Goal: Browse casually

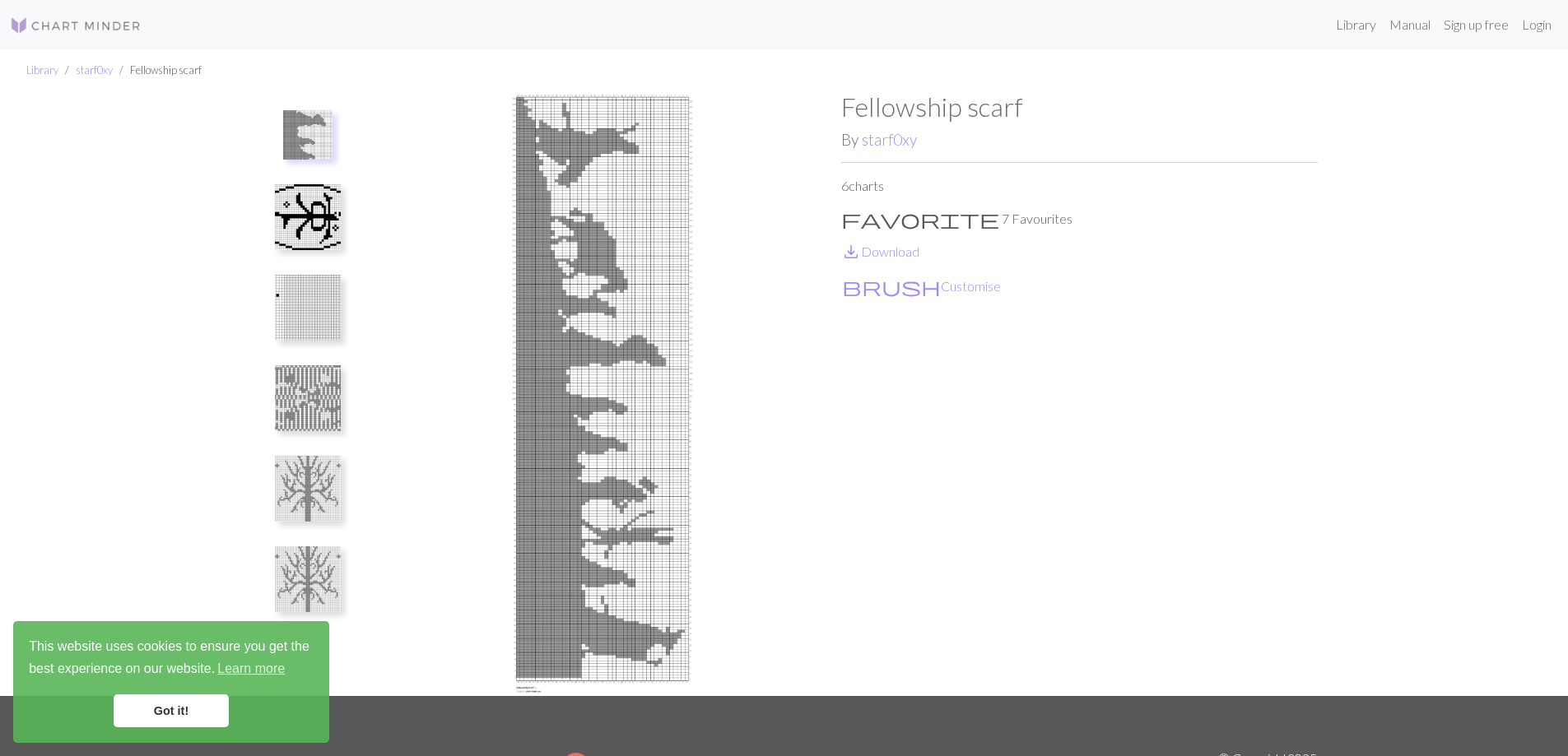
click at [321, 221] on img at bounding box center [308, 217] width 66 height 66
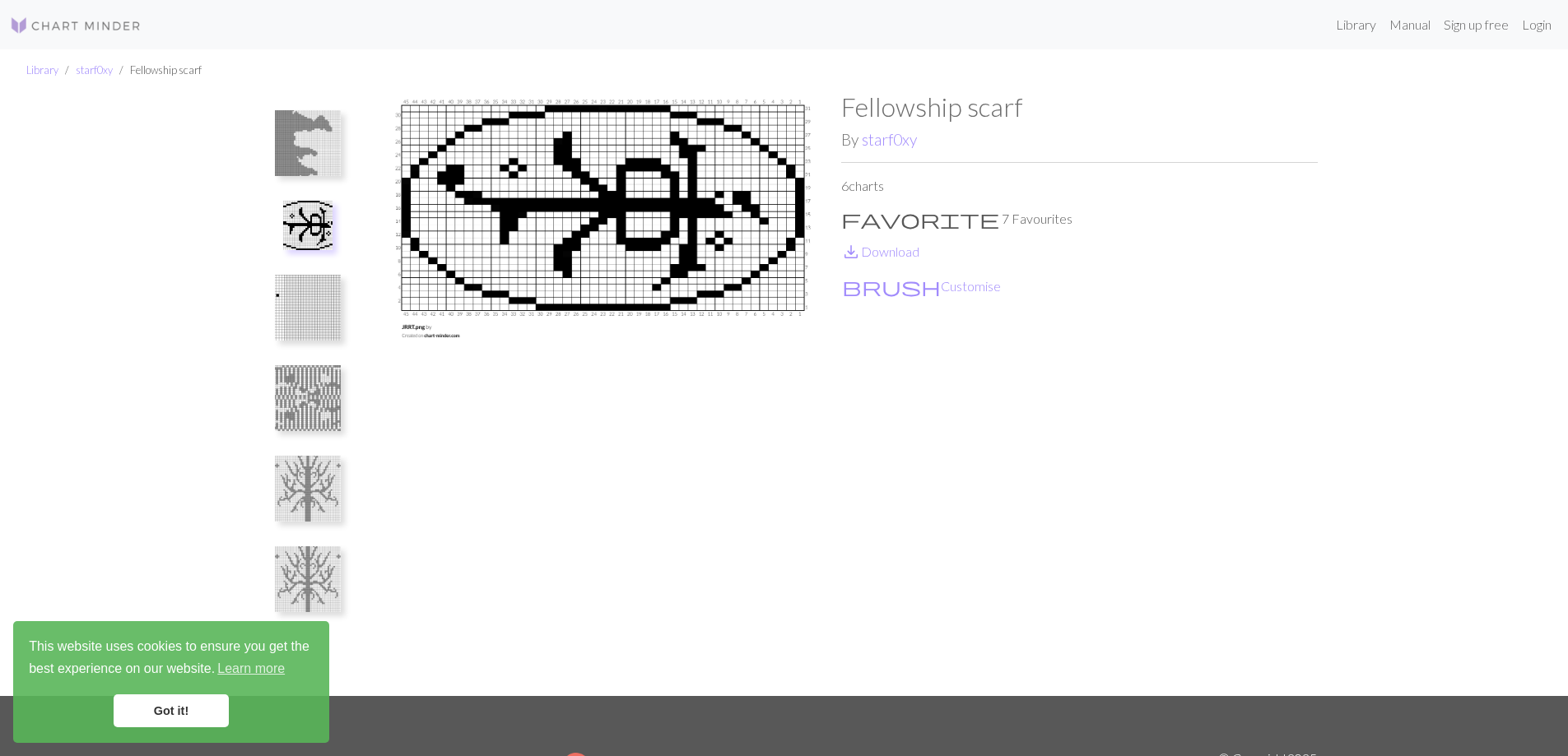
click at [330, 330] on img at bounding box center [308, 308] width 66 height 66
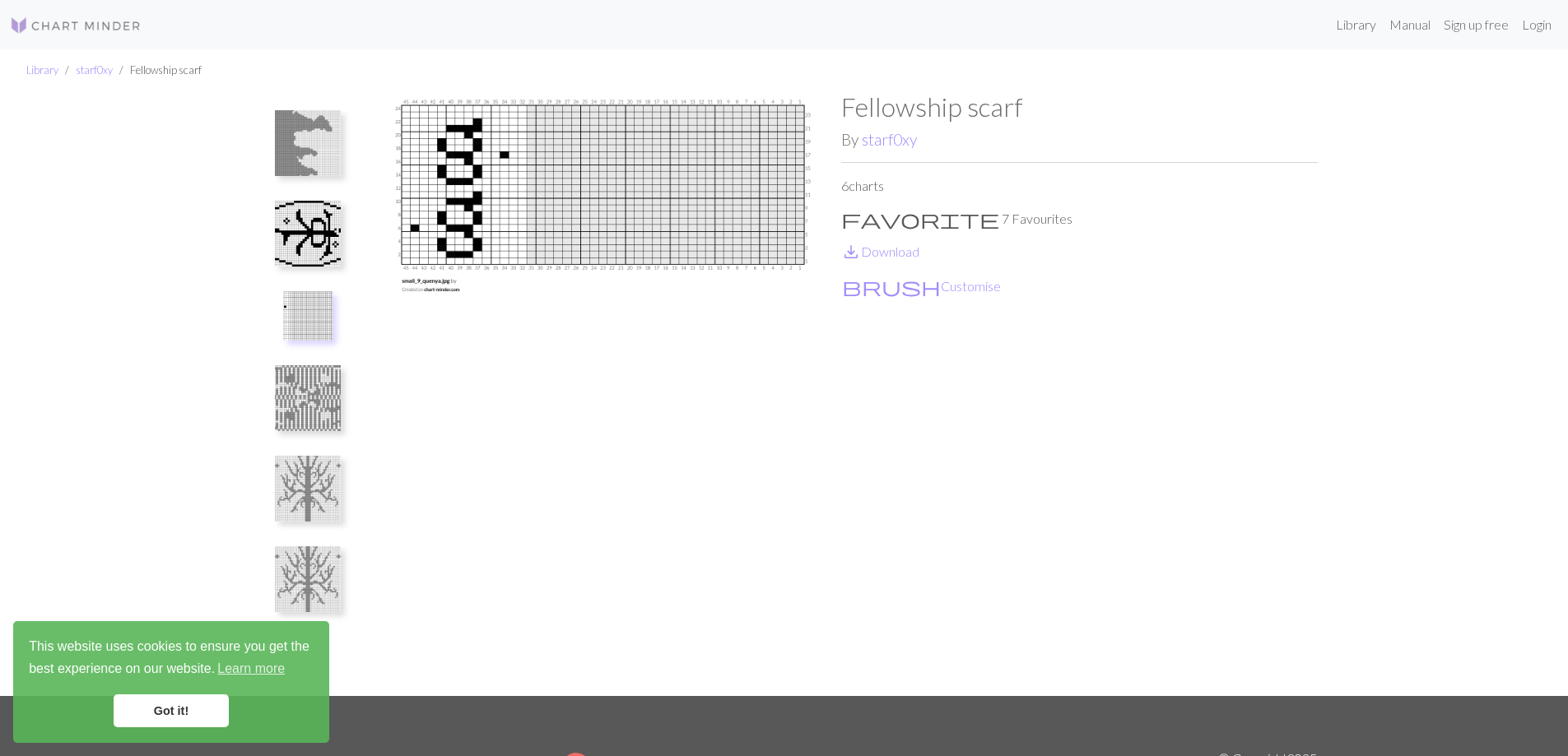
click at [329, 412] on img at bounding box center [308, 398] width 66 height 66
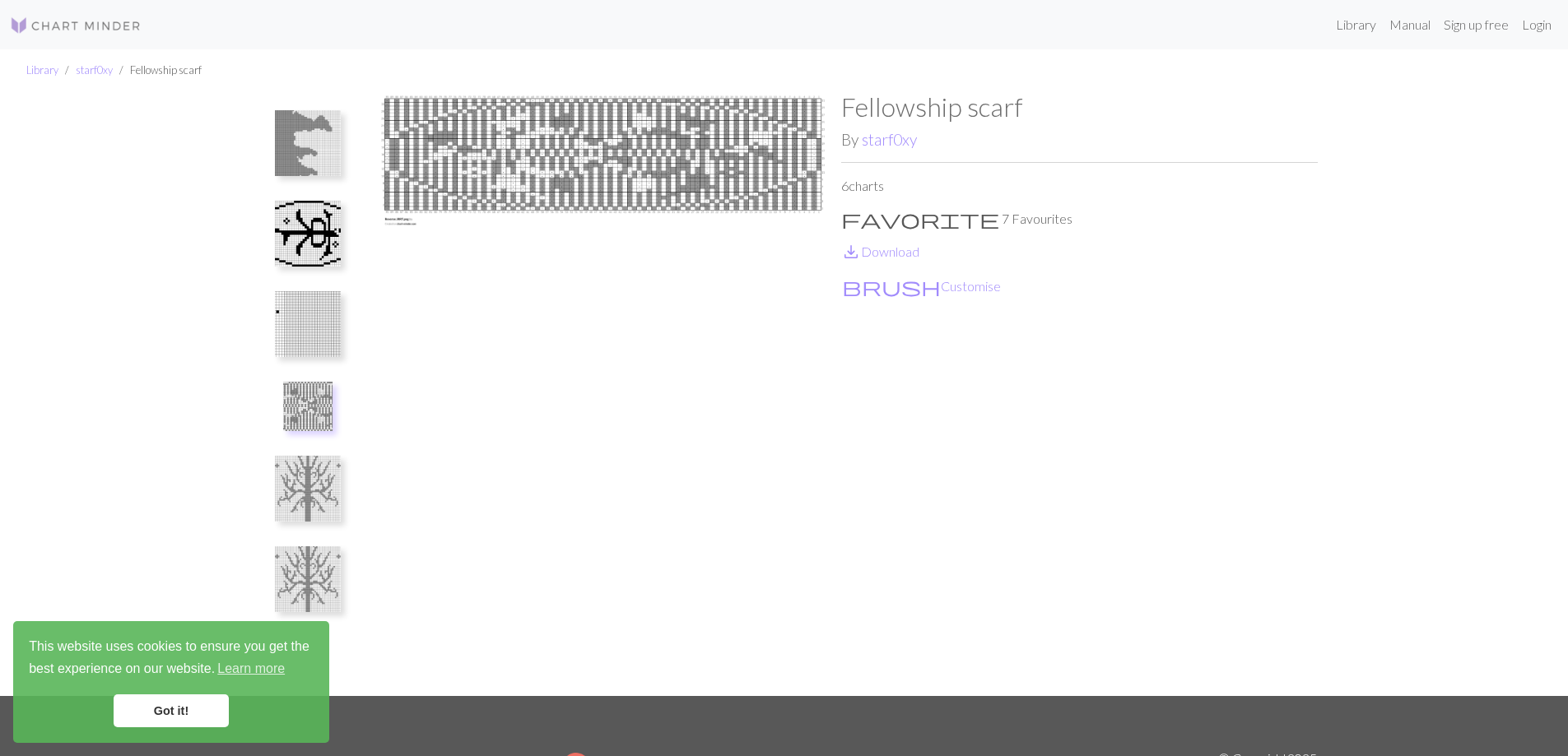
click at [313, 471] on img at bounding box center [308, 489] width 66 height 66
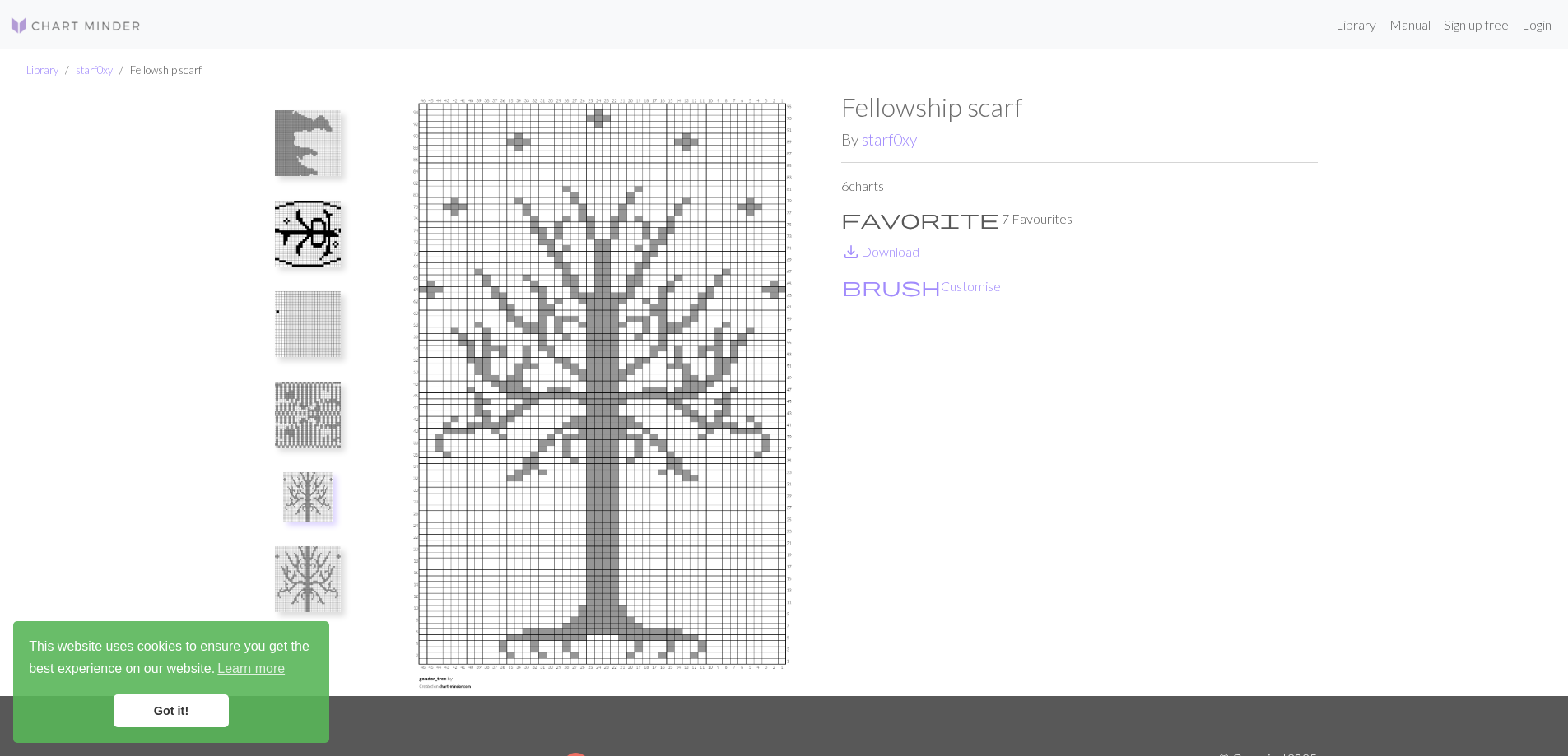
click at [314, 584] on img at bounding box center [308, 580] width 66 height 66
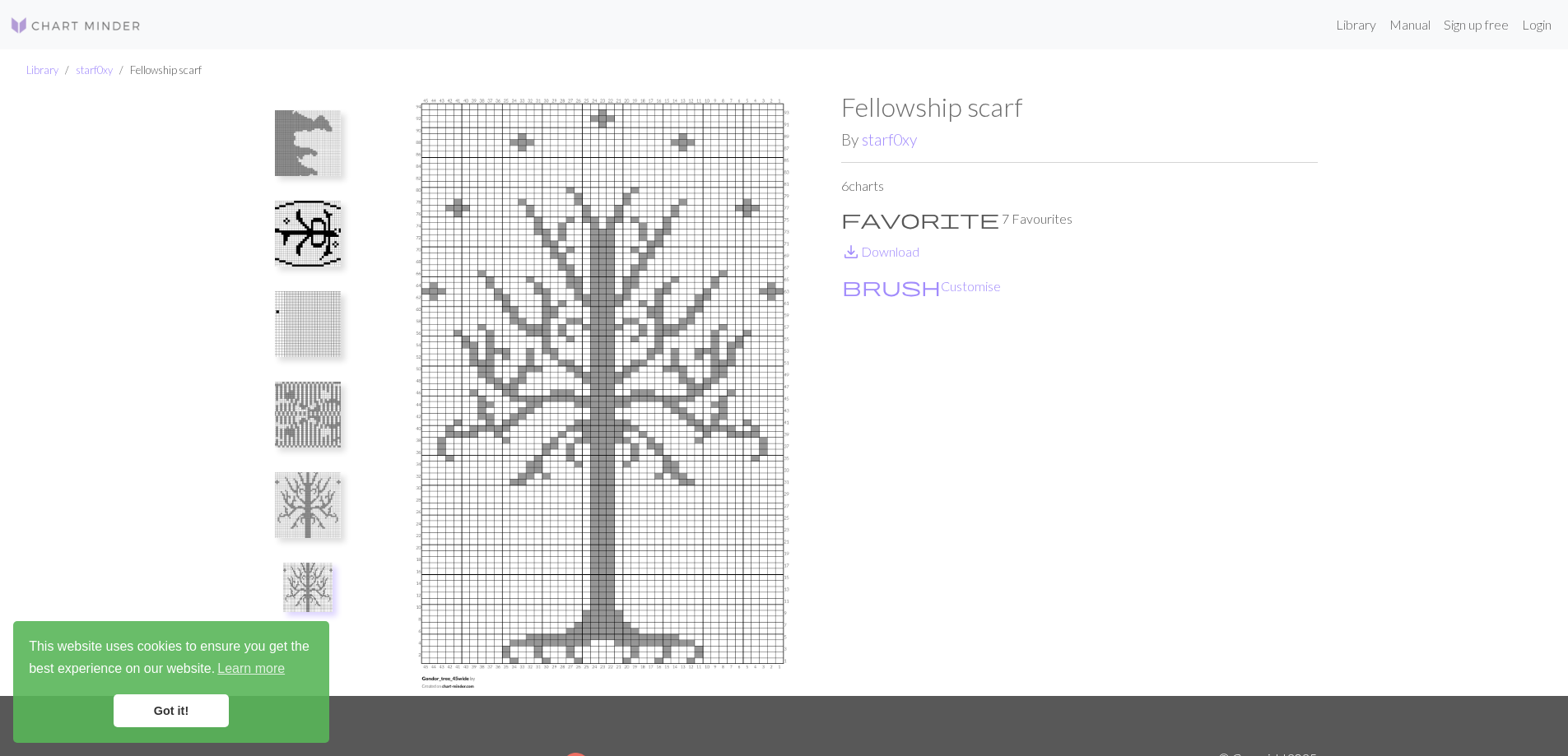
click at [319, 488] on img at bounding box center [308, 505] width 66 height 66
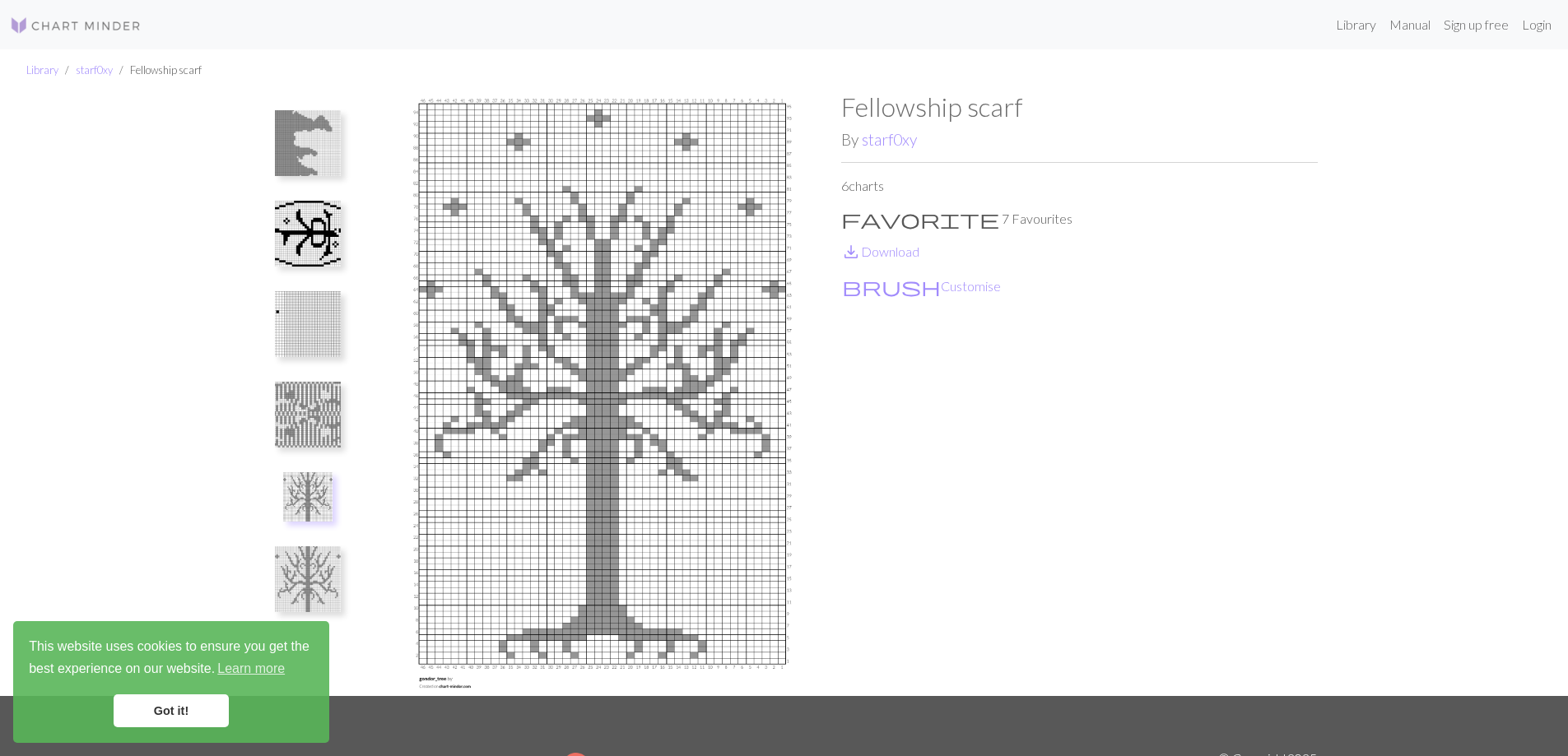
click at [319, 584] on img at bounding box center [308, 580] width 66 height 66
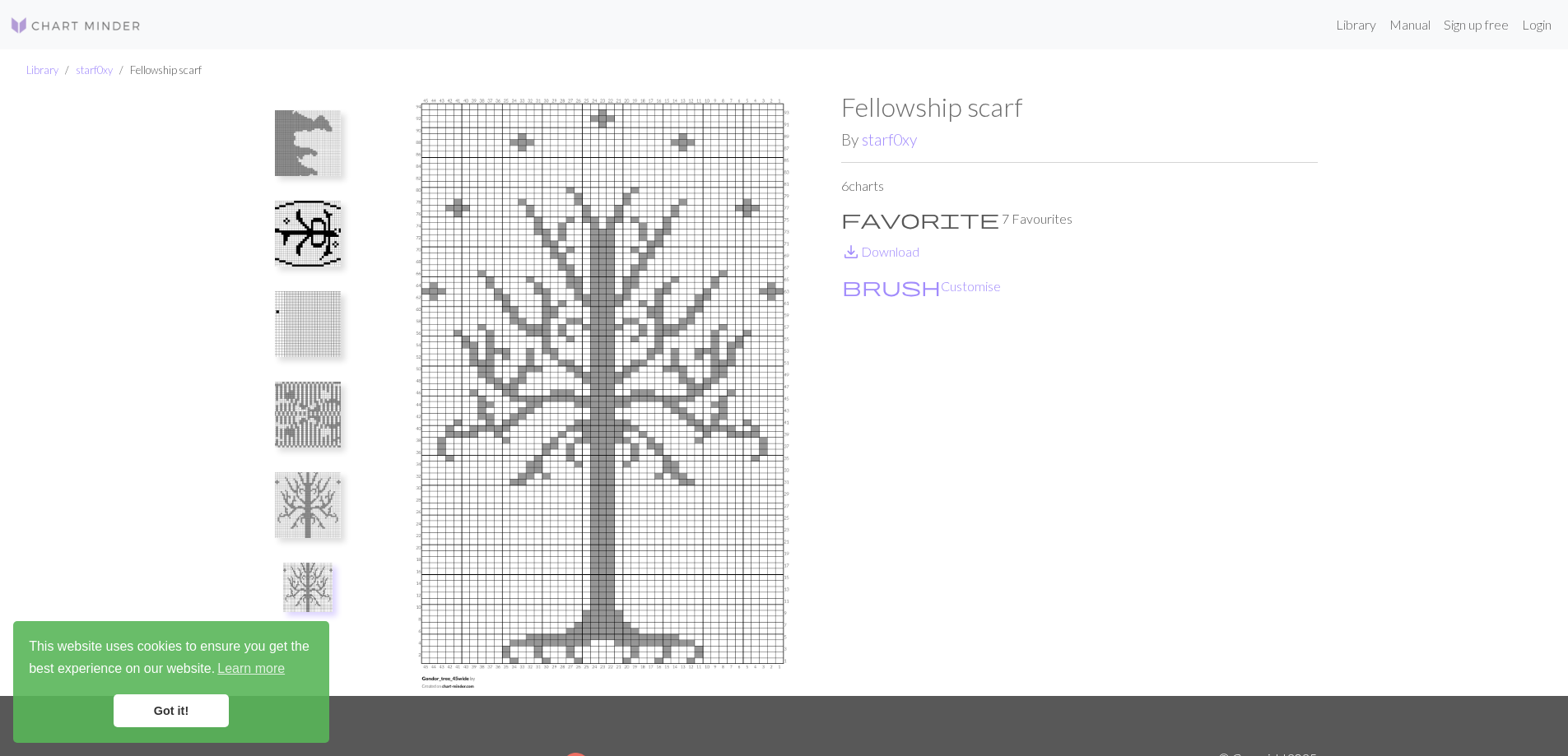
click at [315, 401] on img at bounding box center [308, 415] width 66 height 66
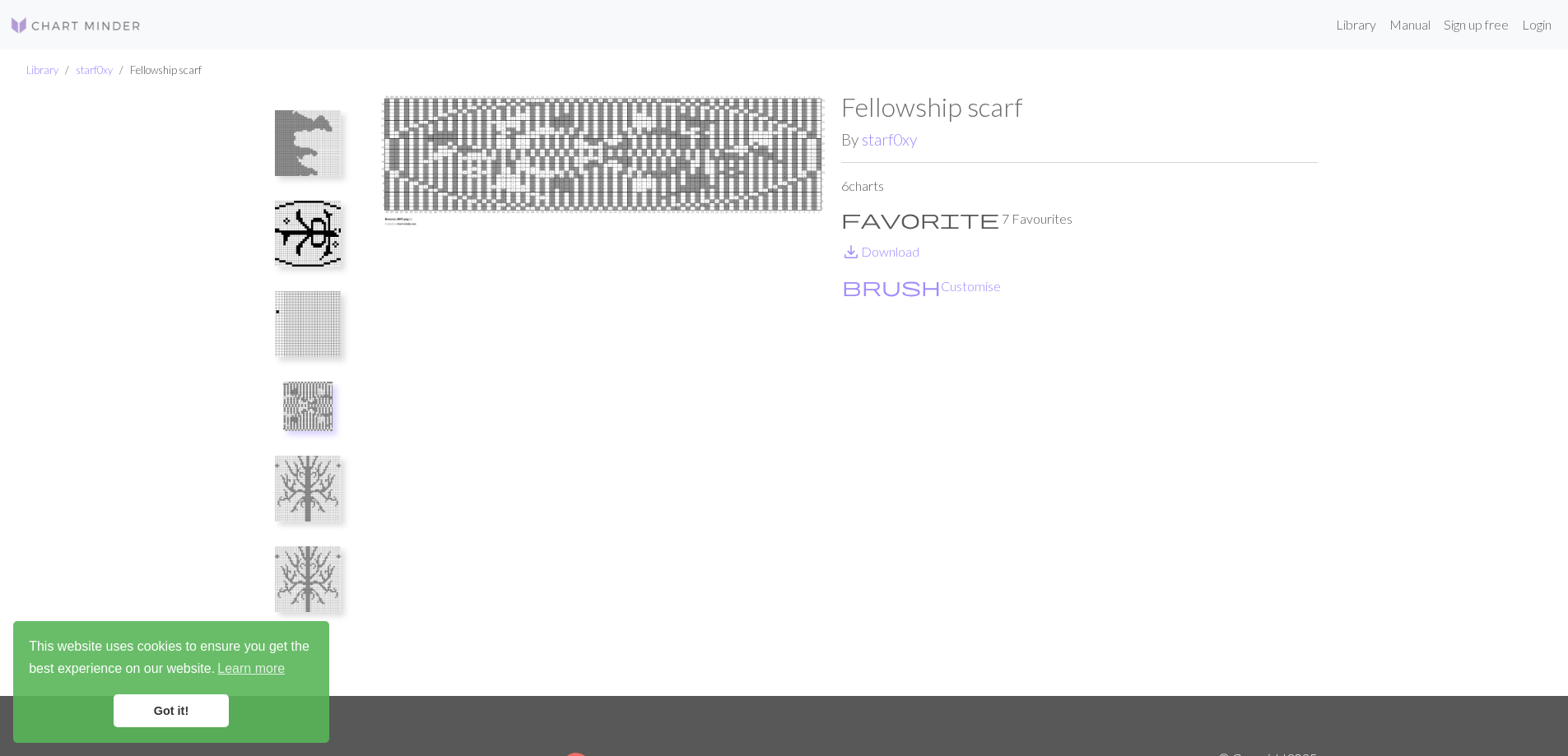
click at [310, 313] on img at bounding box center [308, 324] width 66 height 66
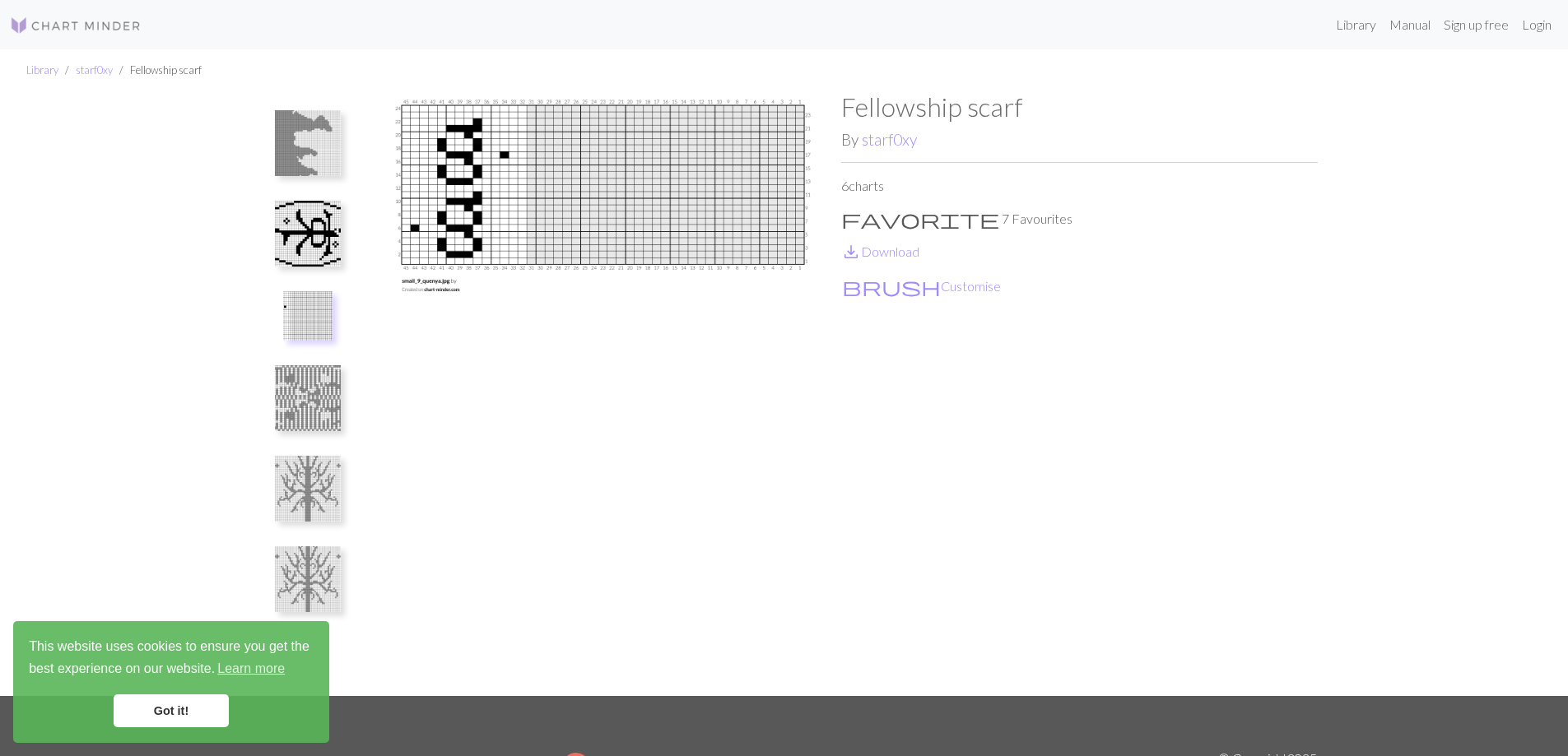
click at [302, 240] on img at bounding box center [308, 234] width 66 height 66
